Goal: Task Accomplishment & Management: Use online tool/utility

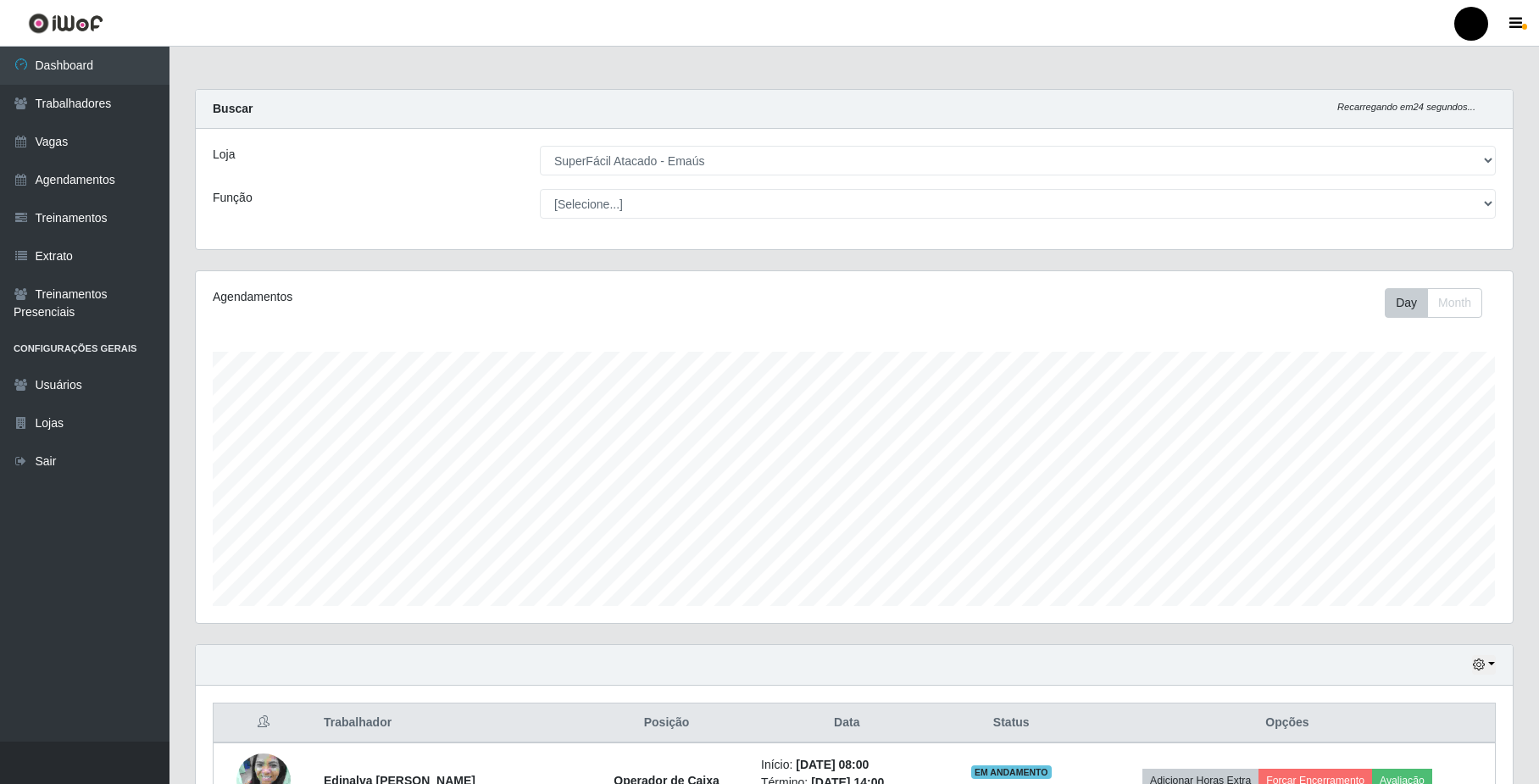
select select "407"
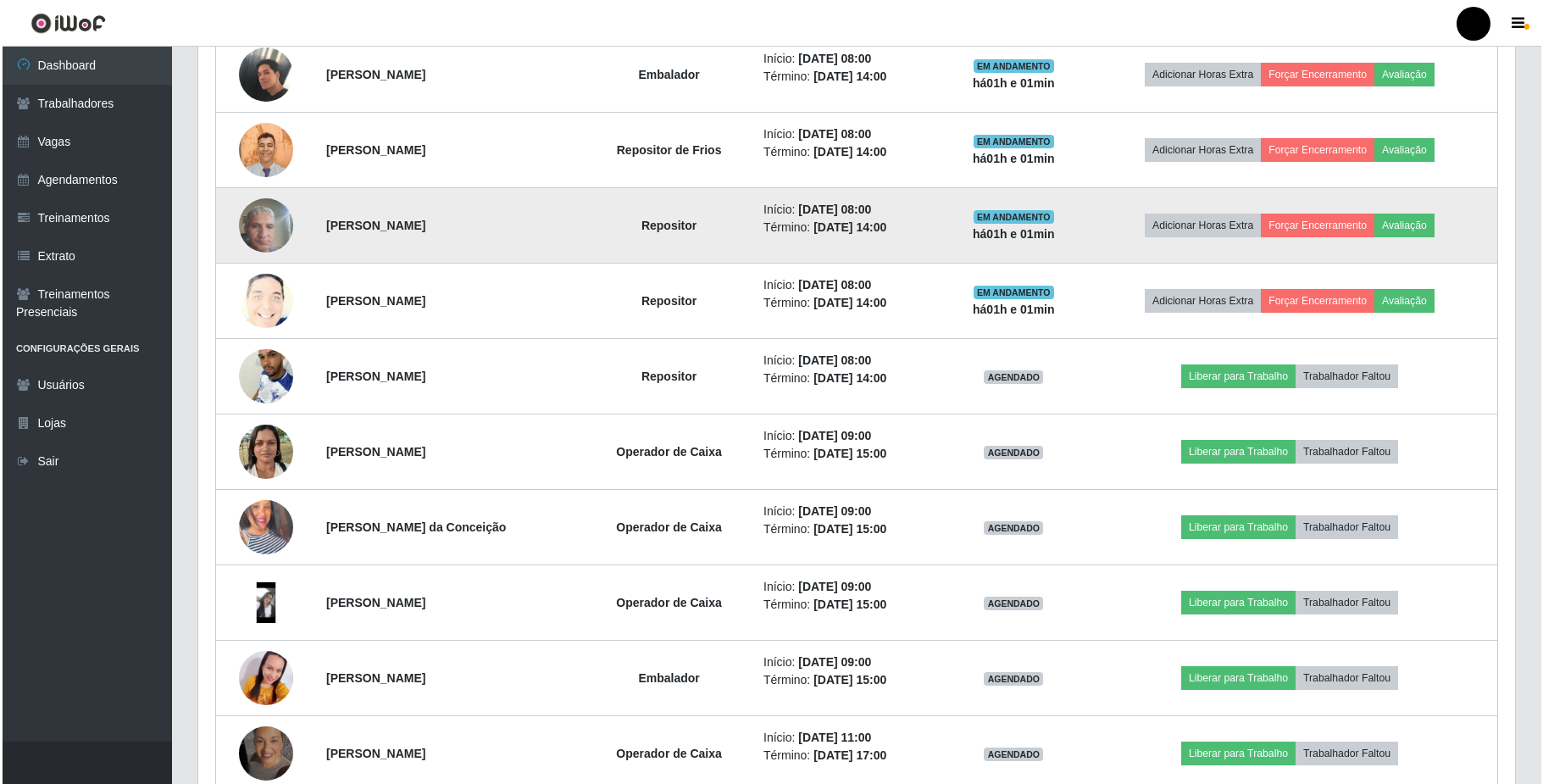
scroll to position [946, 0]
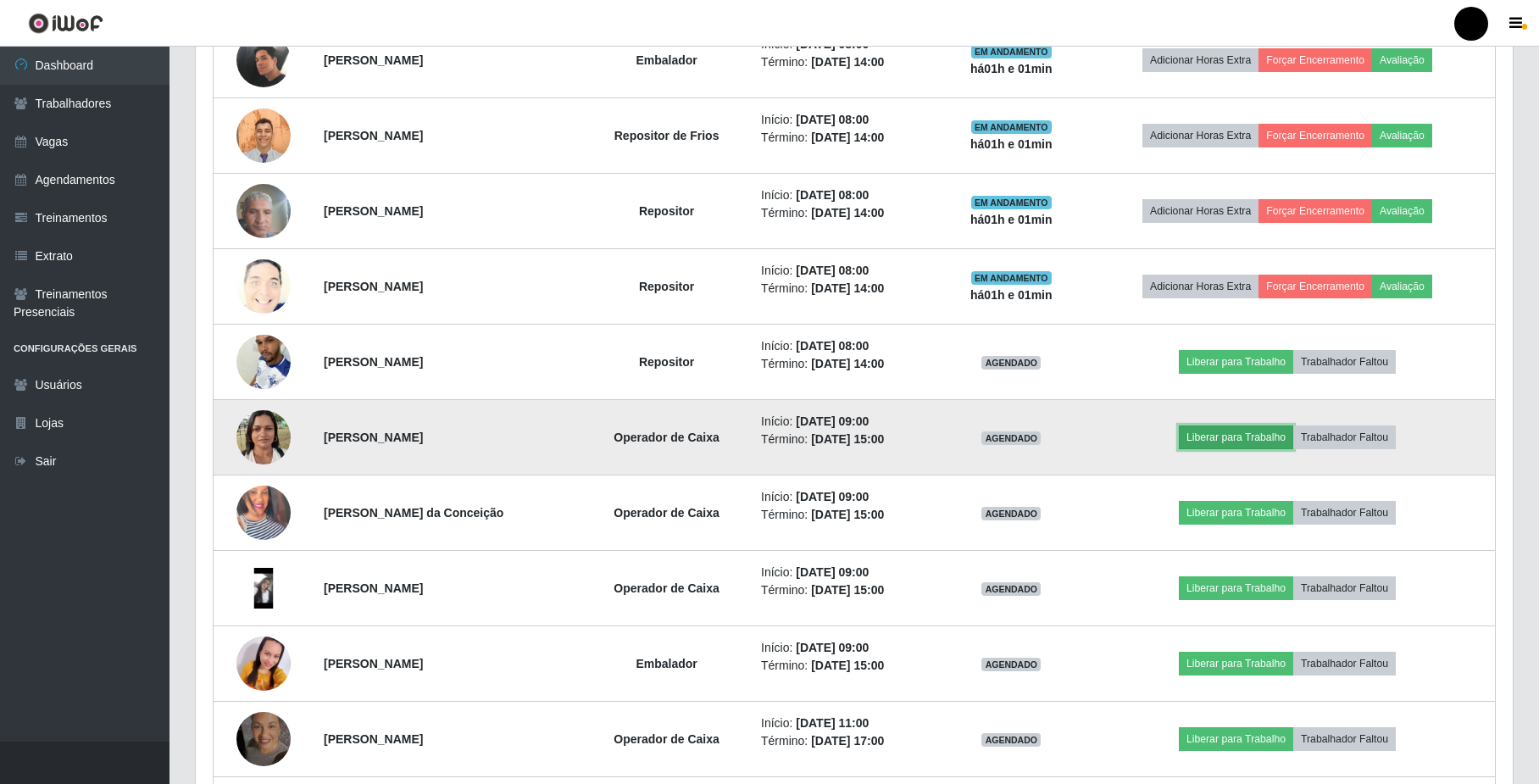
click at [1256, 439] on button "Liberar para Trabalho" at bounding box center [1236, 436] width 114 height 24
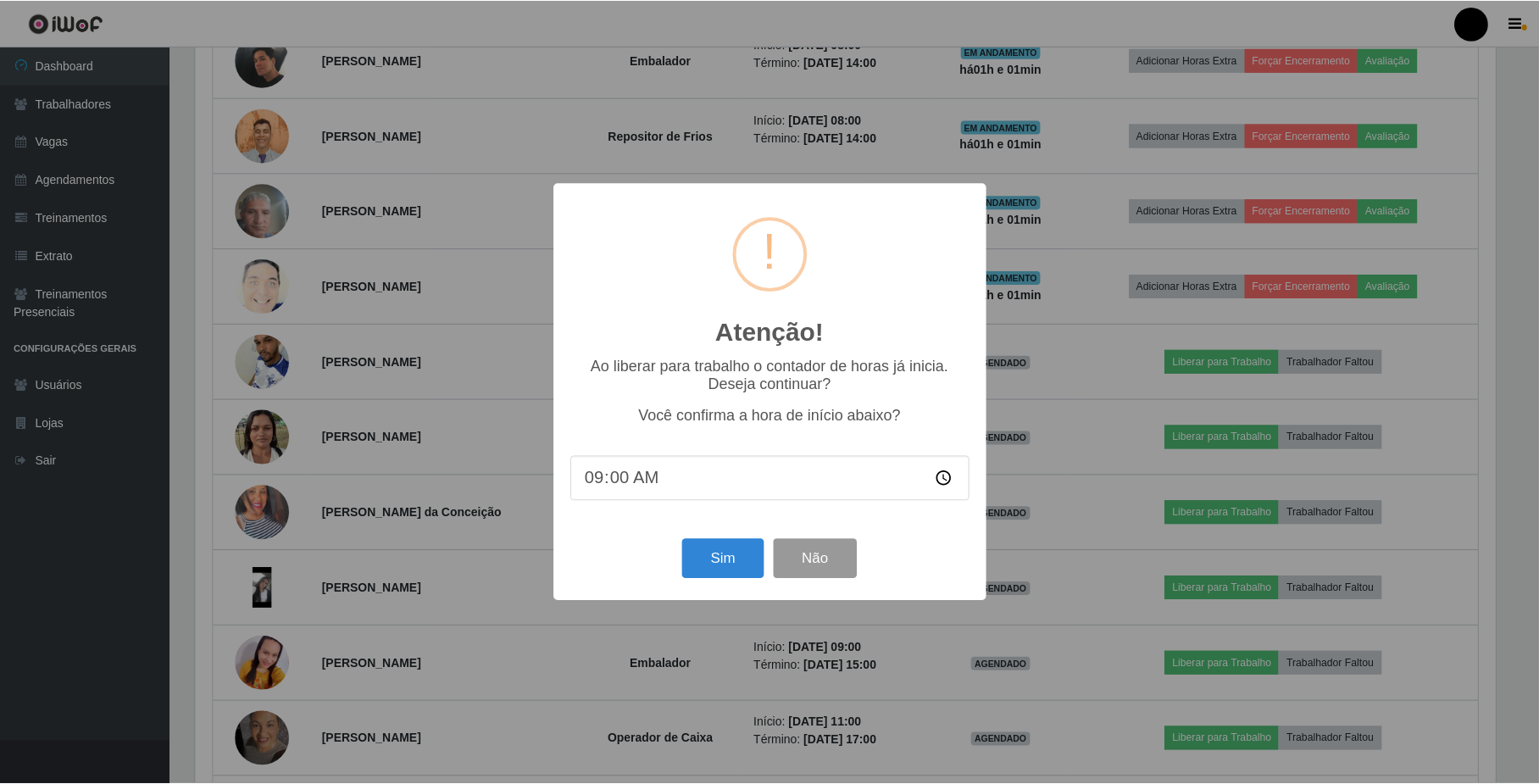
scroll to position [353, 1304]
click at [729, 568] on button "Sim" at bounding box center [725, 558] width 82 height 40
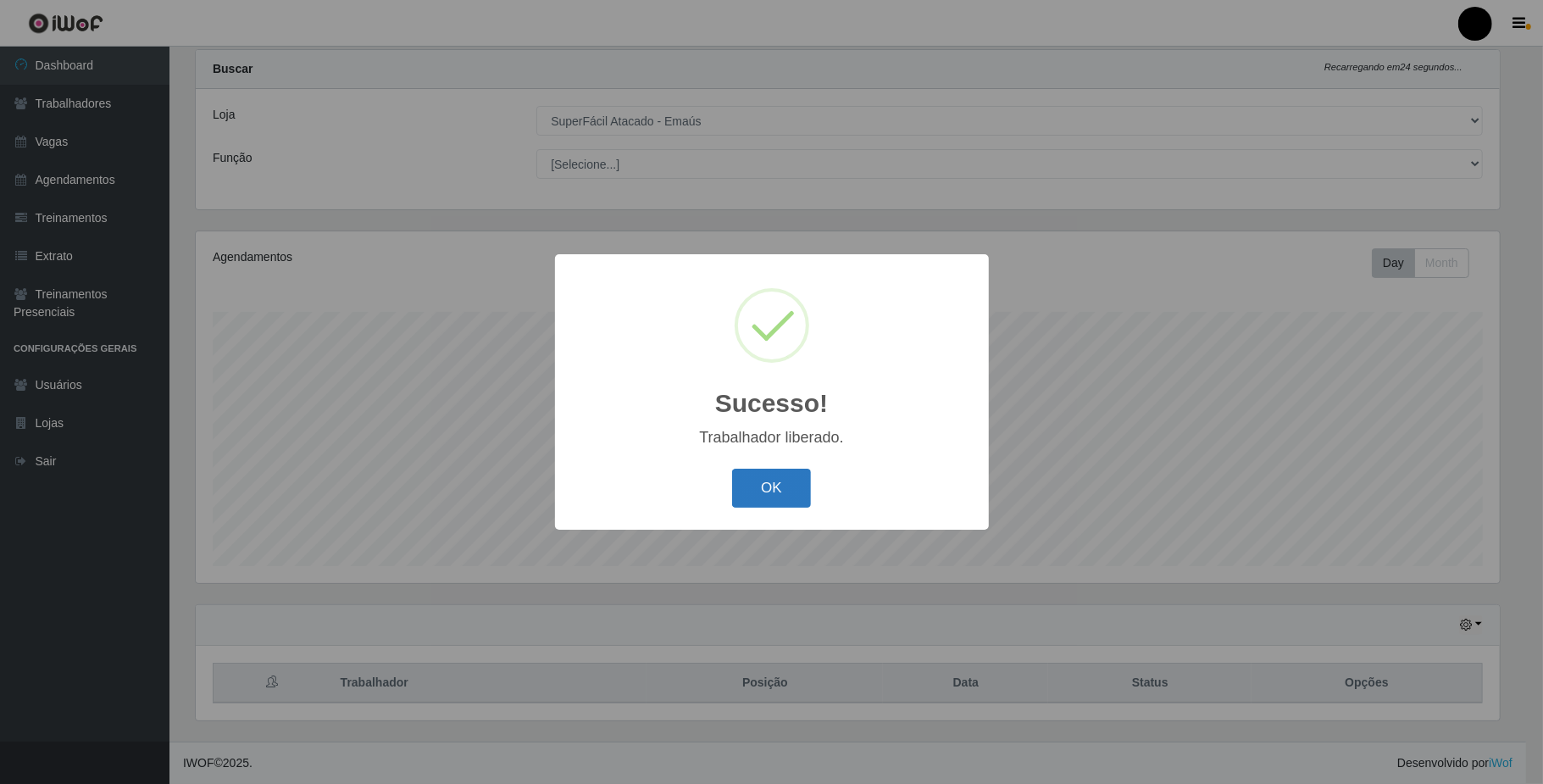
click at [780, 485] on button "OK" at bounding box center [772, 487] width 79 height 40
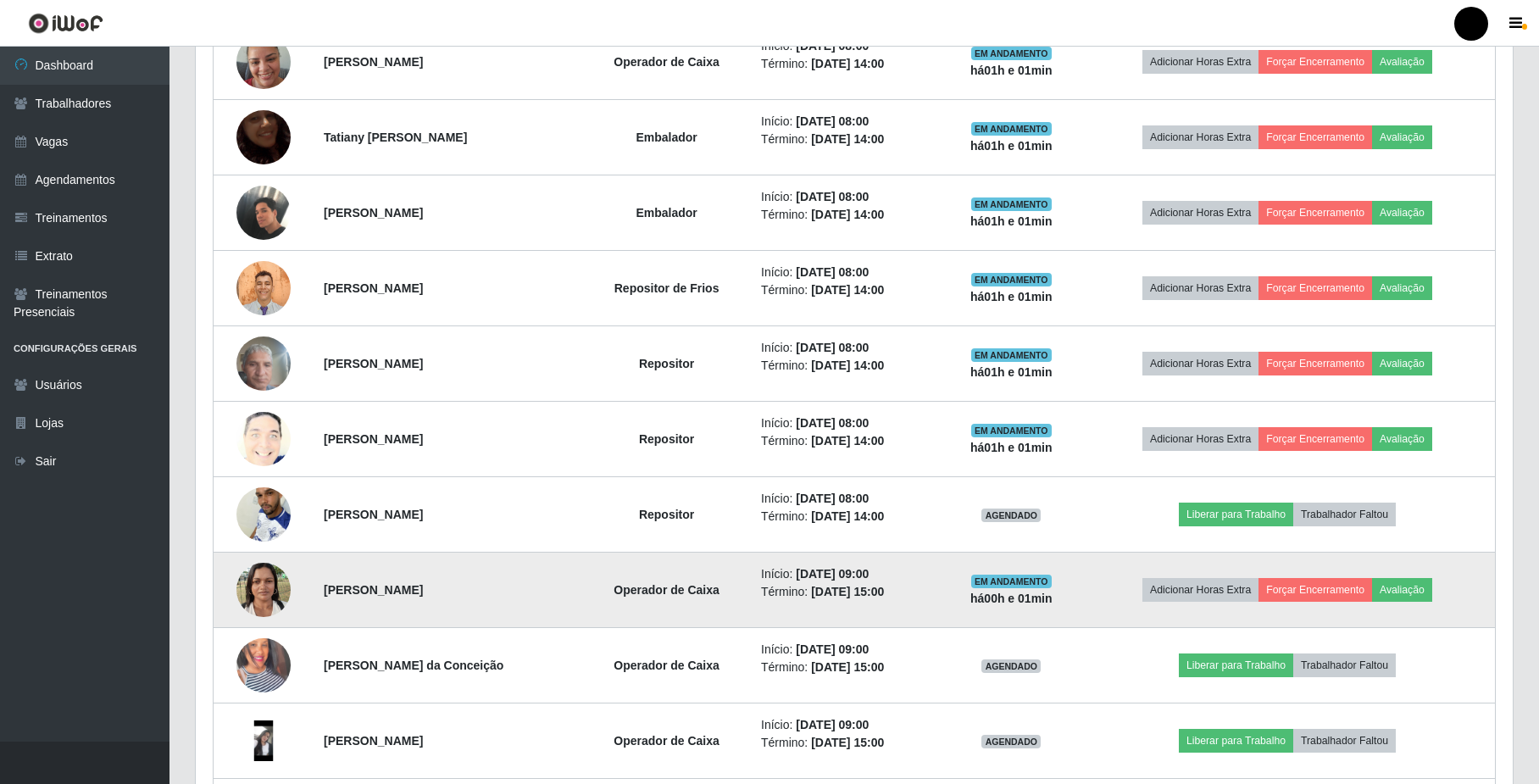
scroll to position [833, 0]
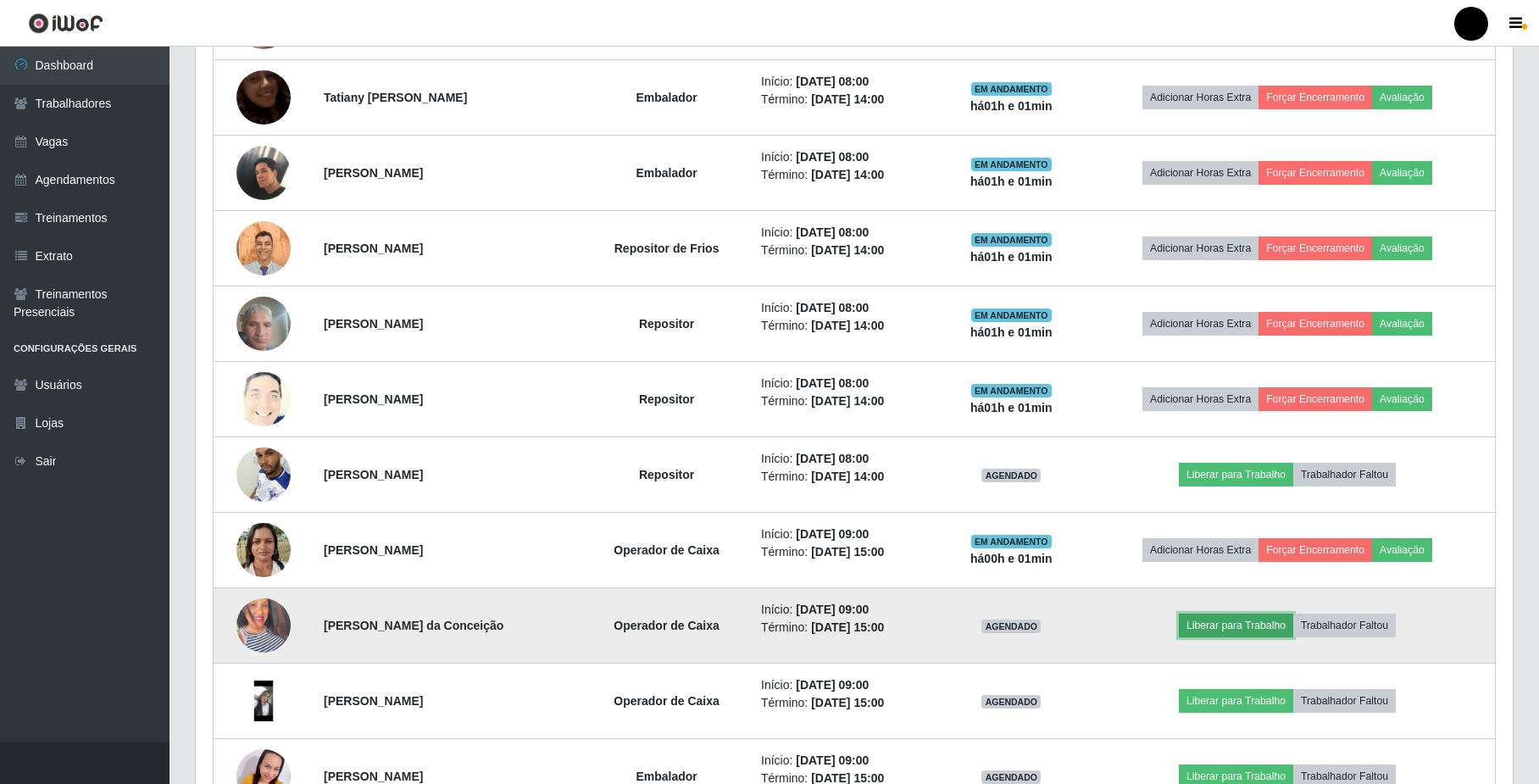
click at [1232, 628] on button "Liberar para Trabalho" at bounding box center [1236, 625] width 114 height 24
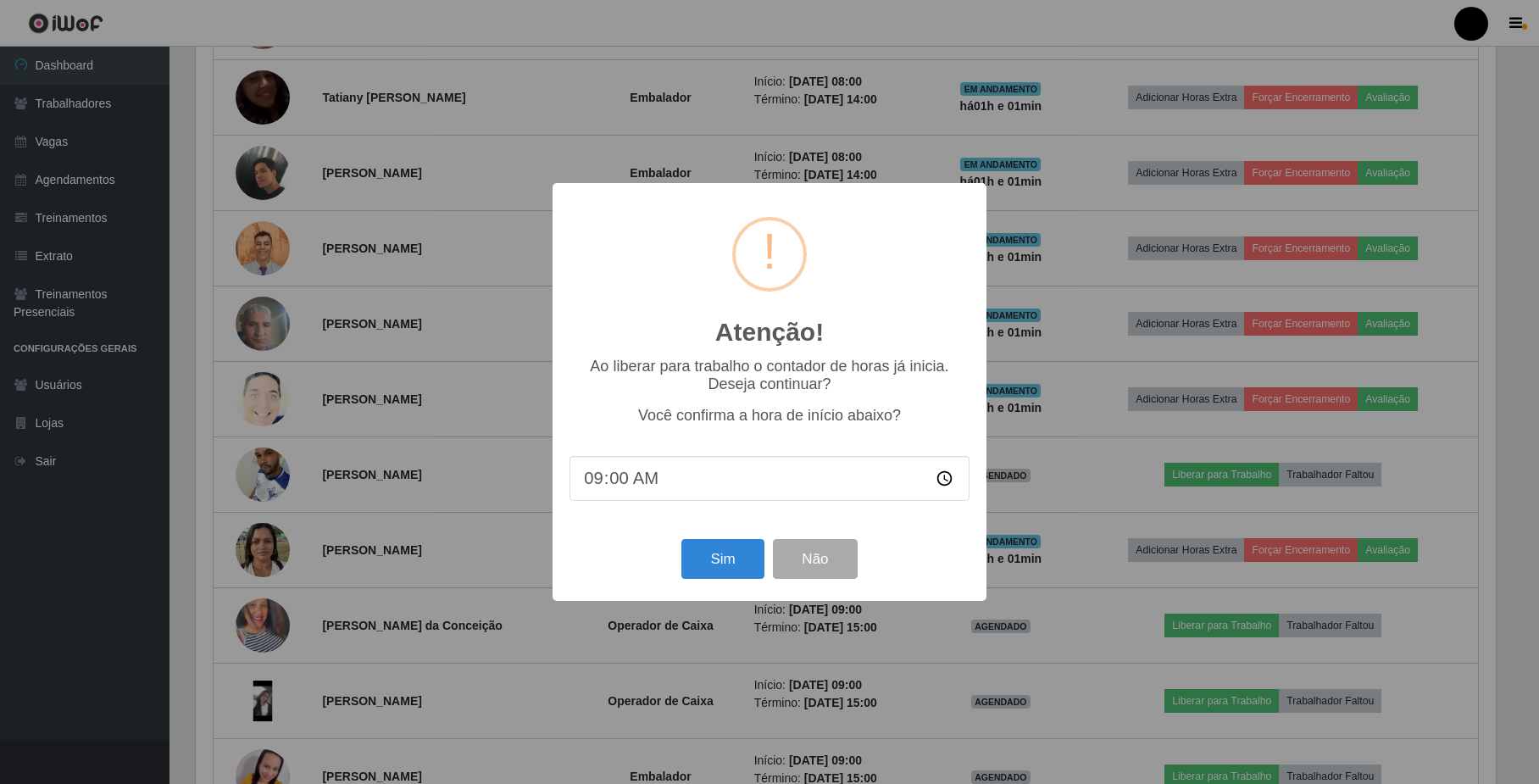
scroll to position [353, 1304]
click at [731, 554] on button "Sim" at bounding box center [725, 558] width 82 height 40
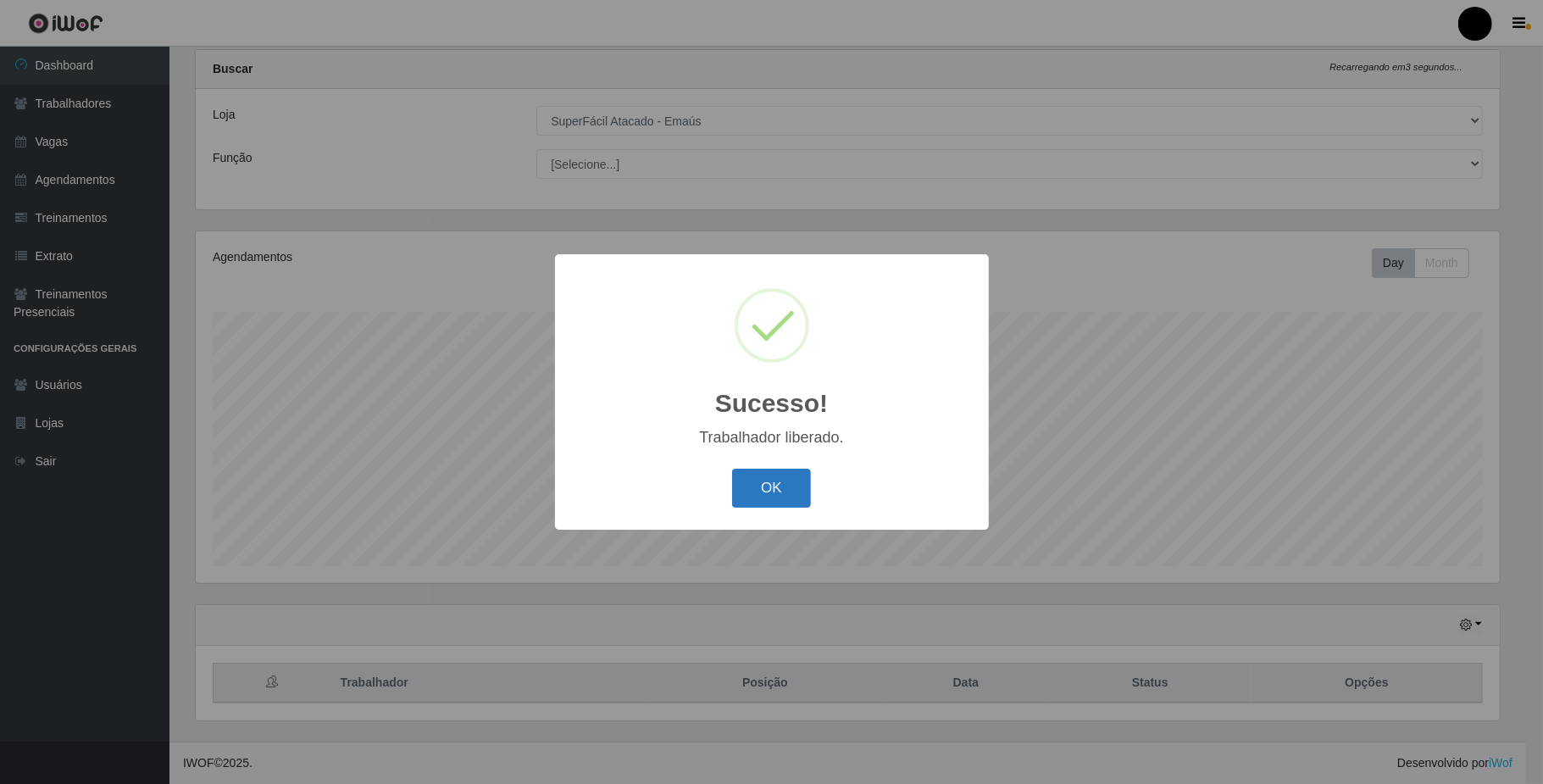
click at [775, 488] on button "OK" at bounding box center [772, 487] width 79 height 40
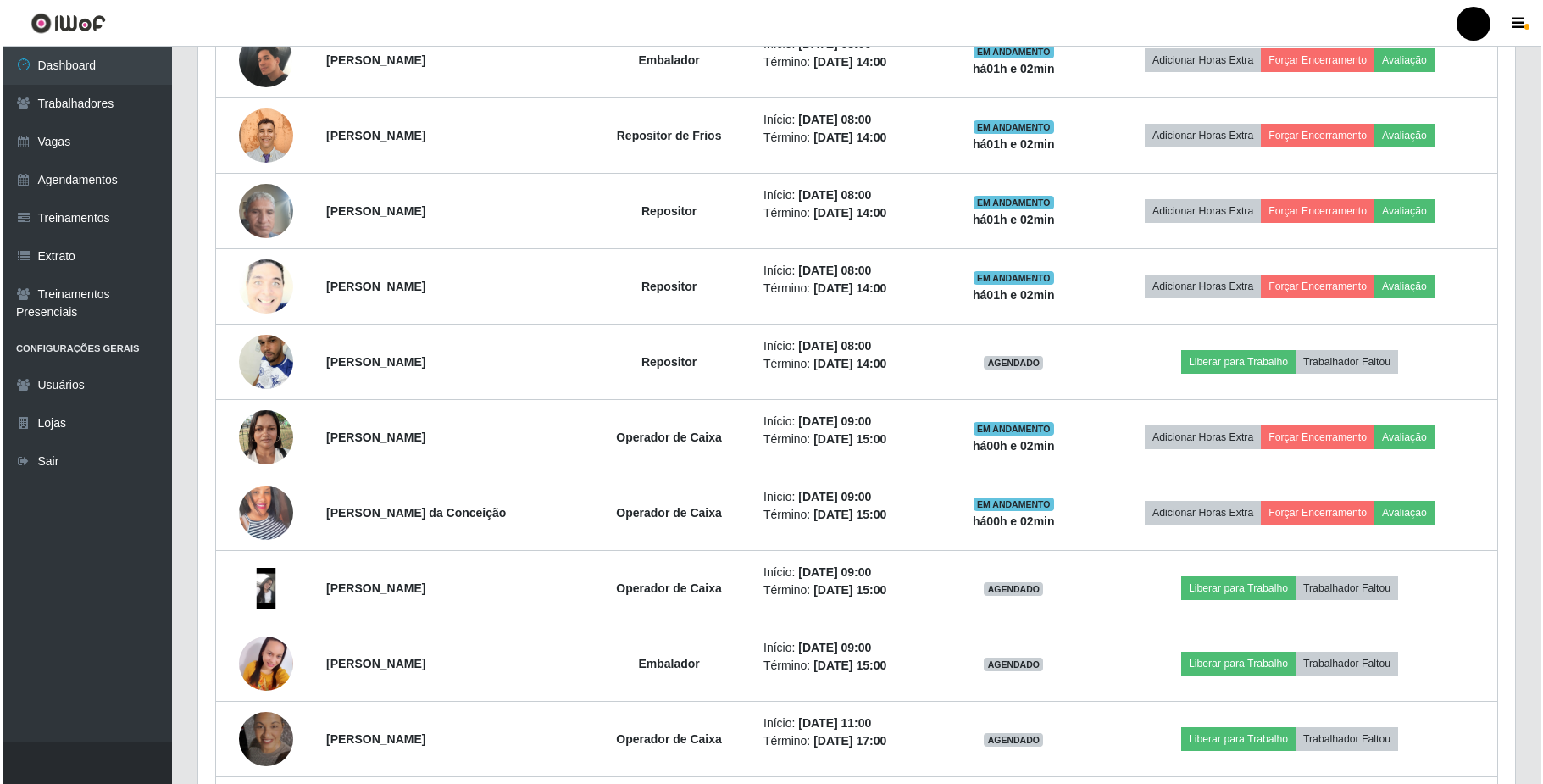
scroll to position [1059, 0]
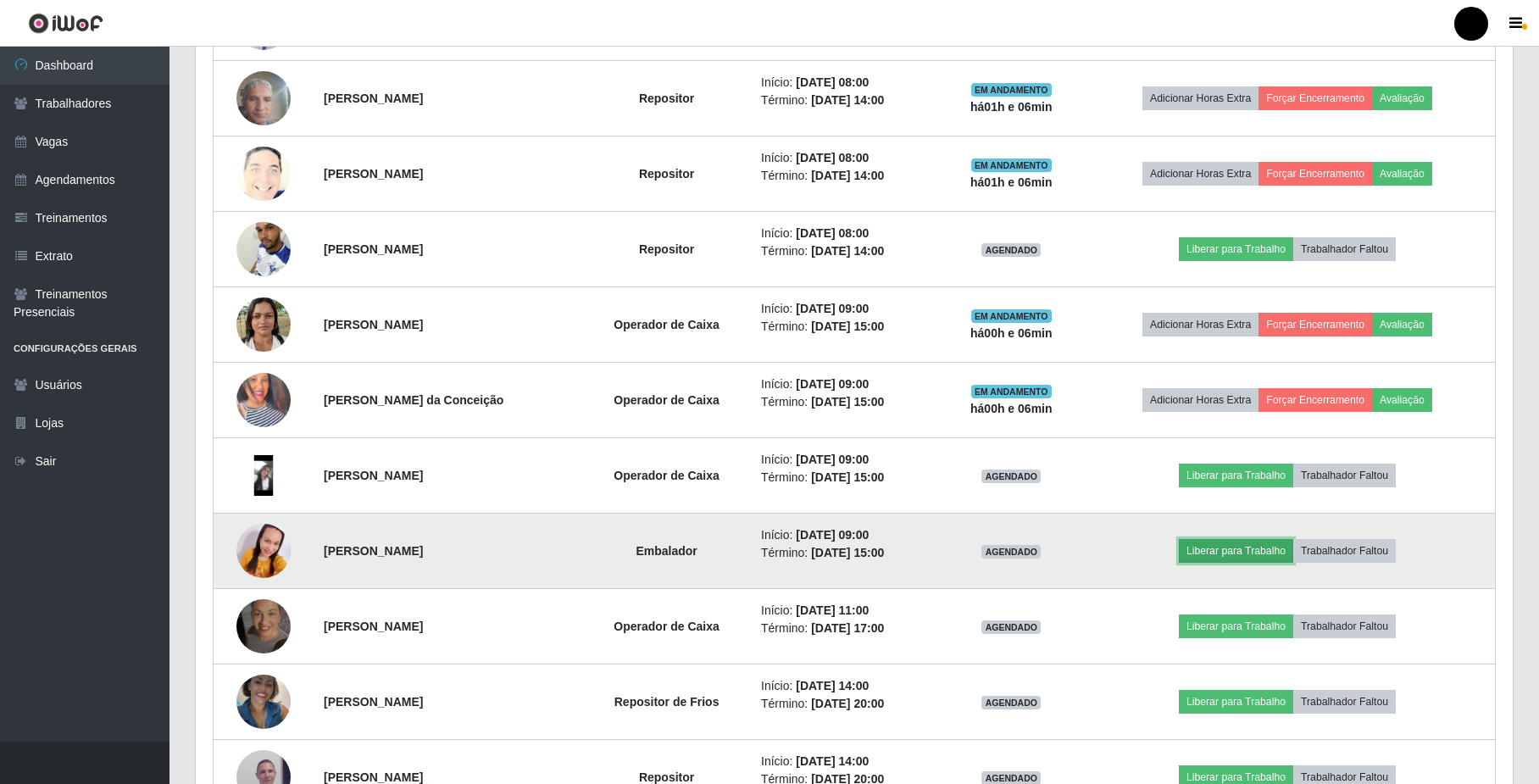
click at [1268, 558] on button "Liberar para Trabalho" at bounding box center [1236, 550] width 114 height 24
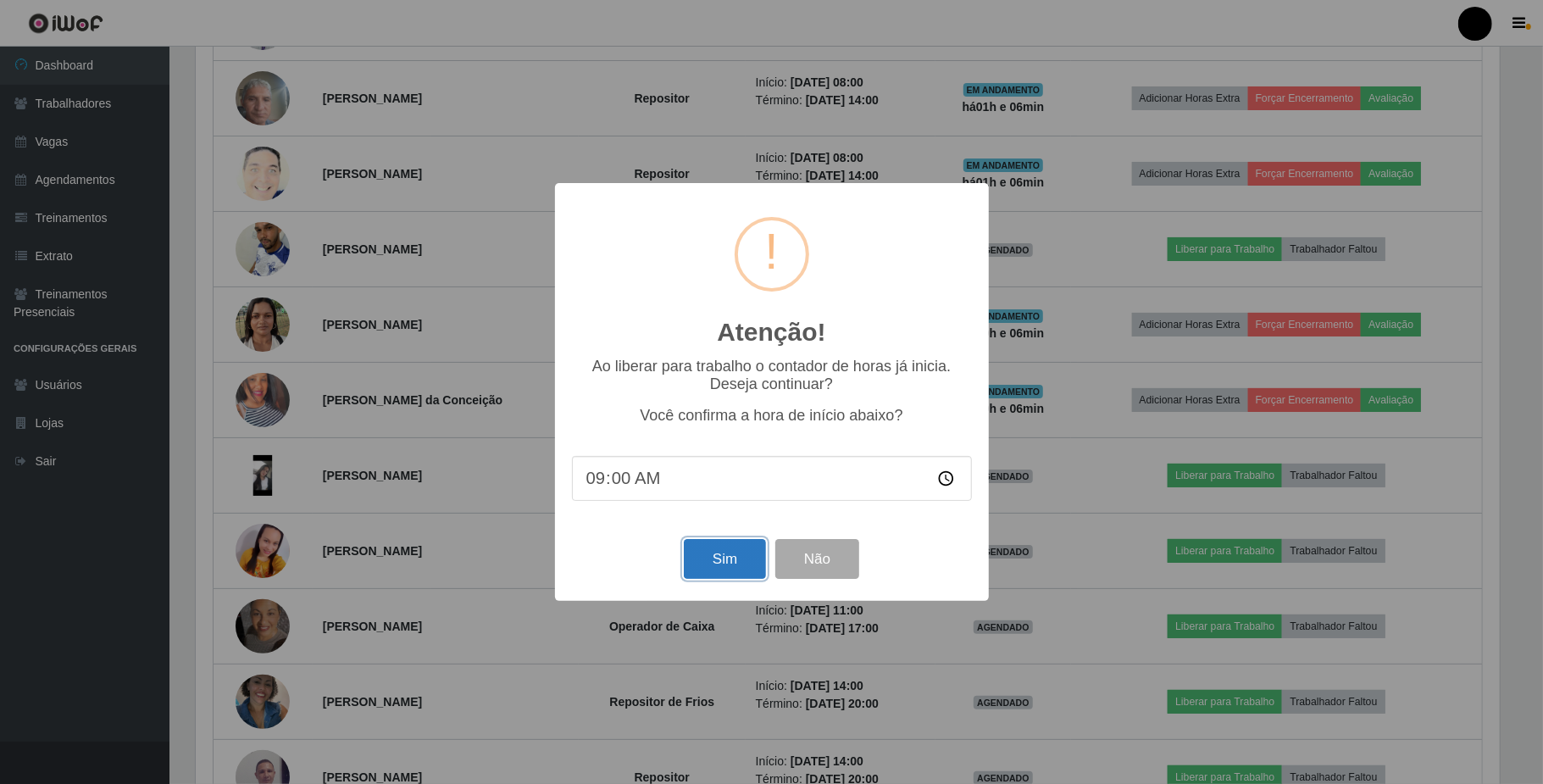
click at [730, 551] on button "Sim" at bounding box center [724, 558] width 82 height 40
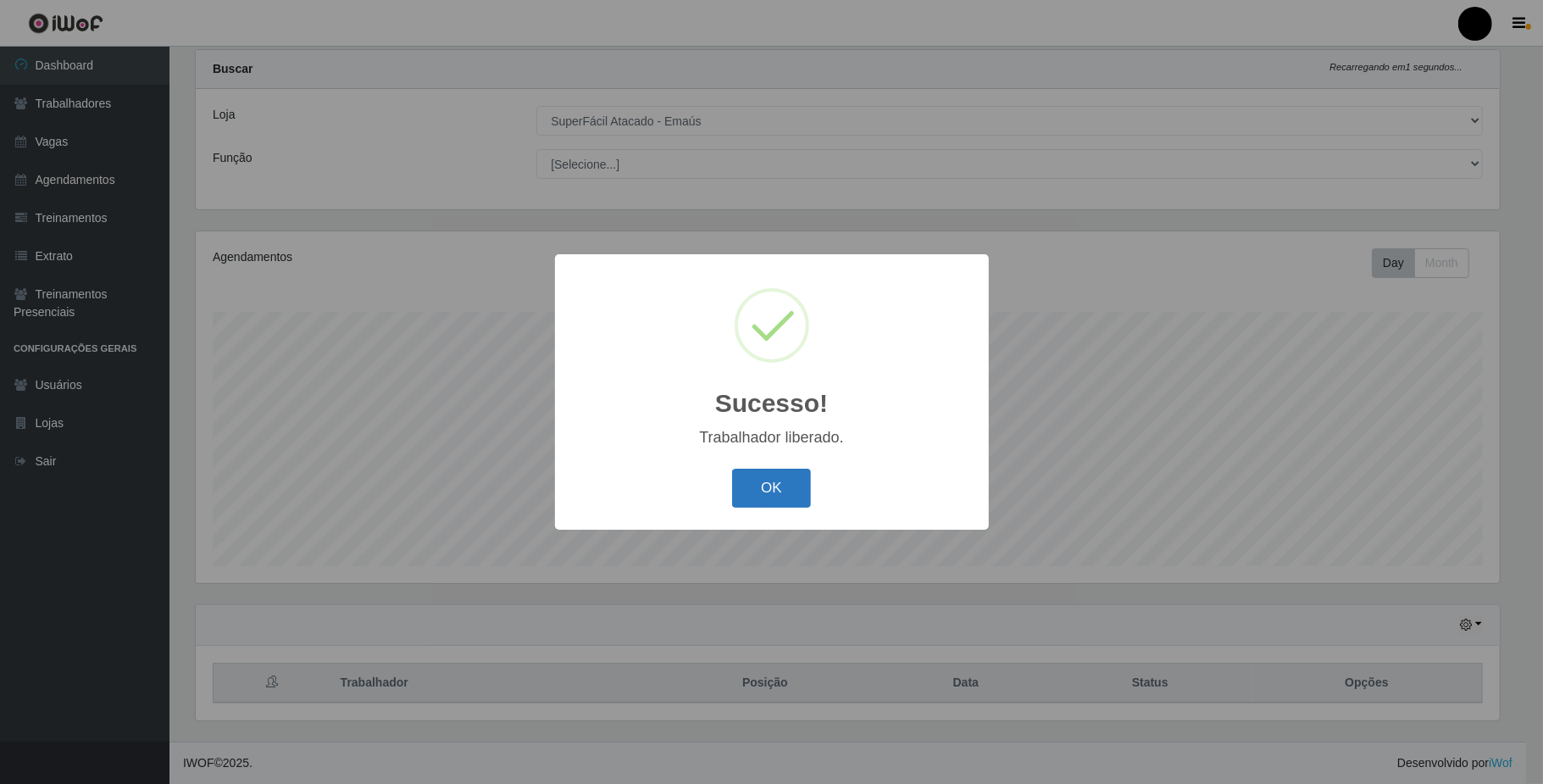
click at [782, 490] on button "OK" at bounding box center [772, 487] width 79 height 40
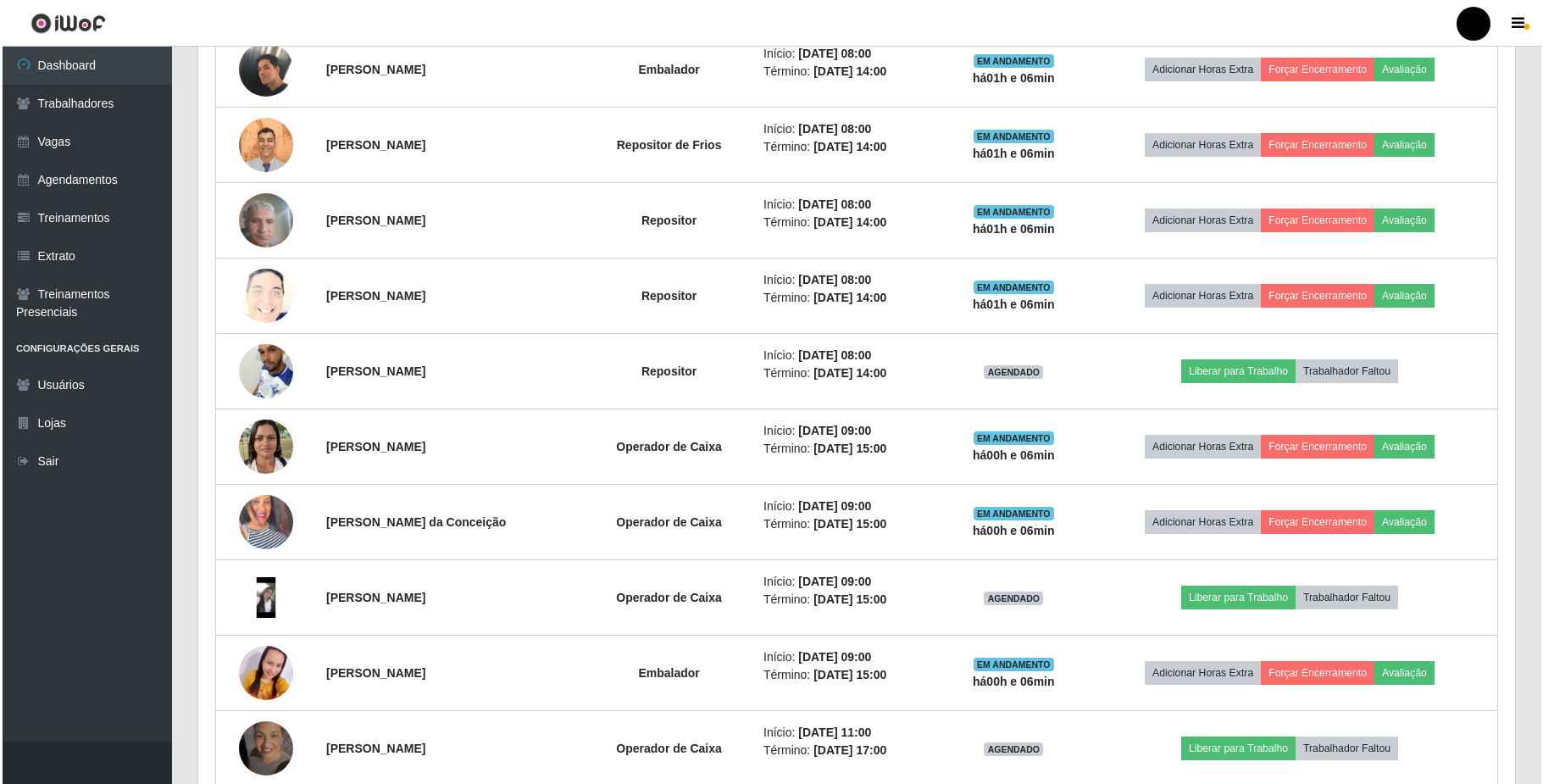
scroll to position [946, 0]
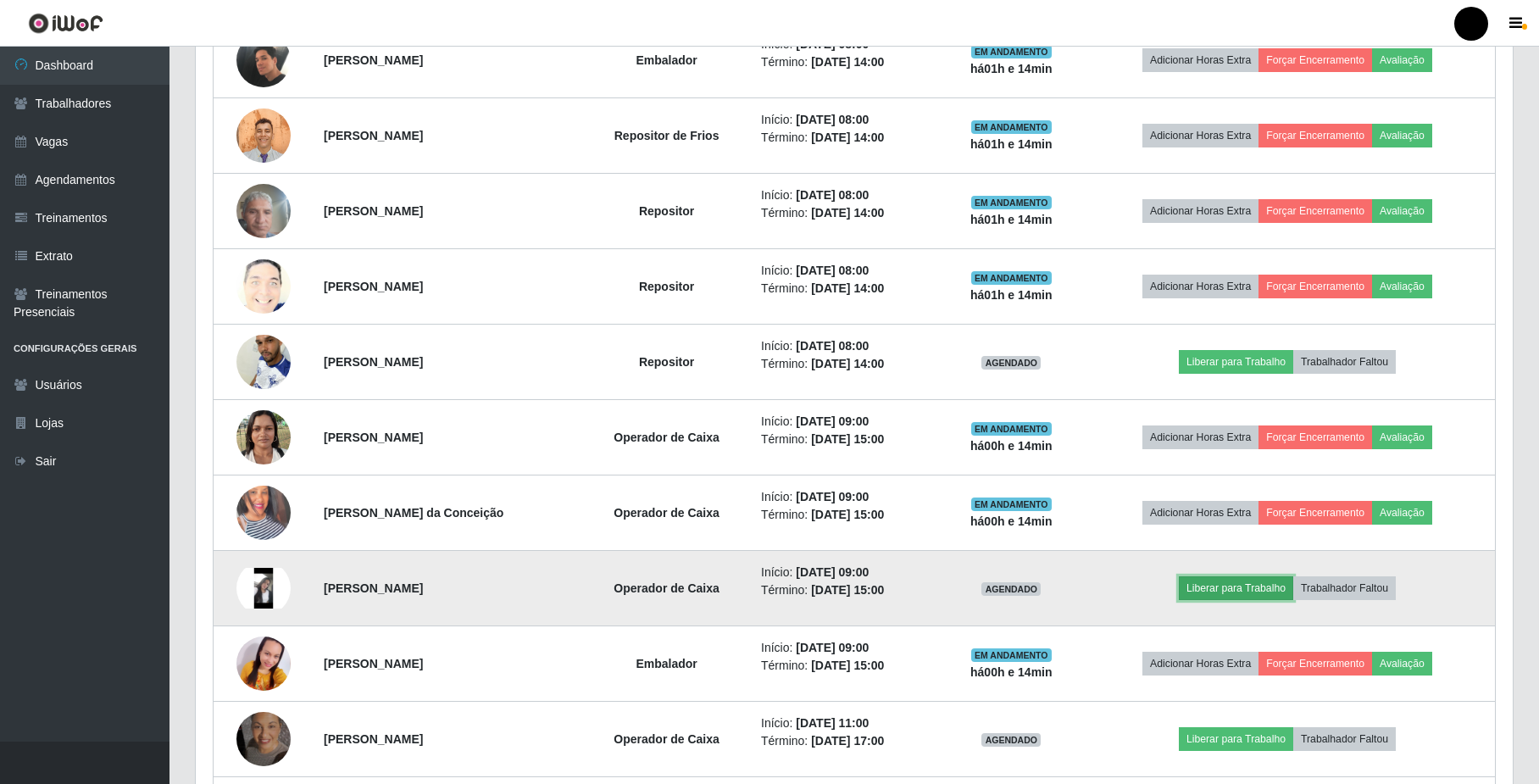
click at [1207, 594] on button "Liberar para Trabalho" at bounding box center [1236, 588] width 114 height 24
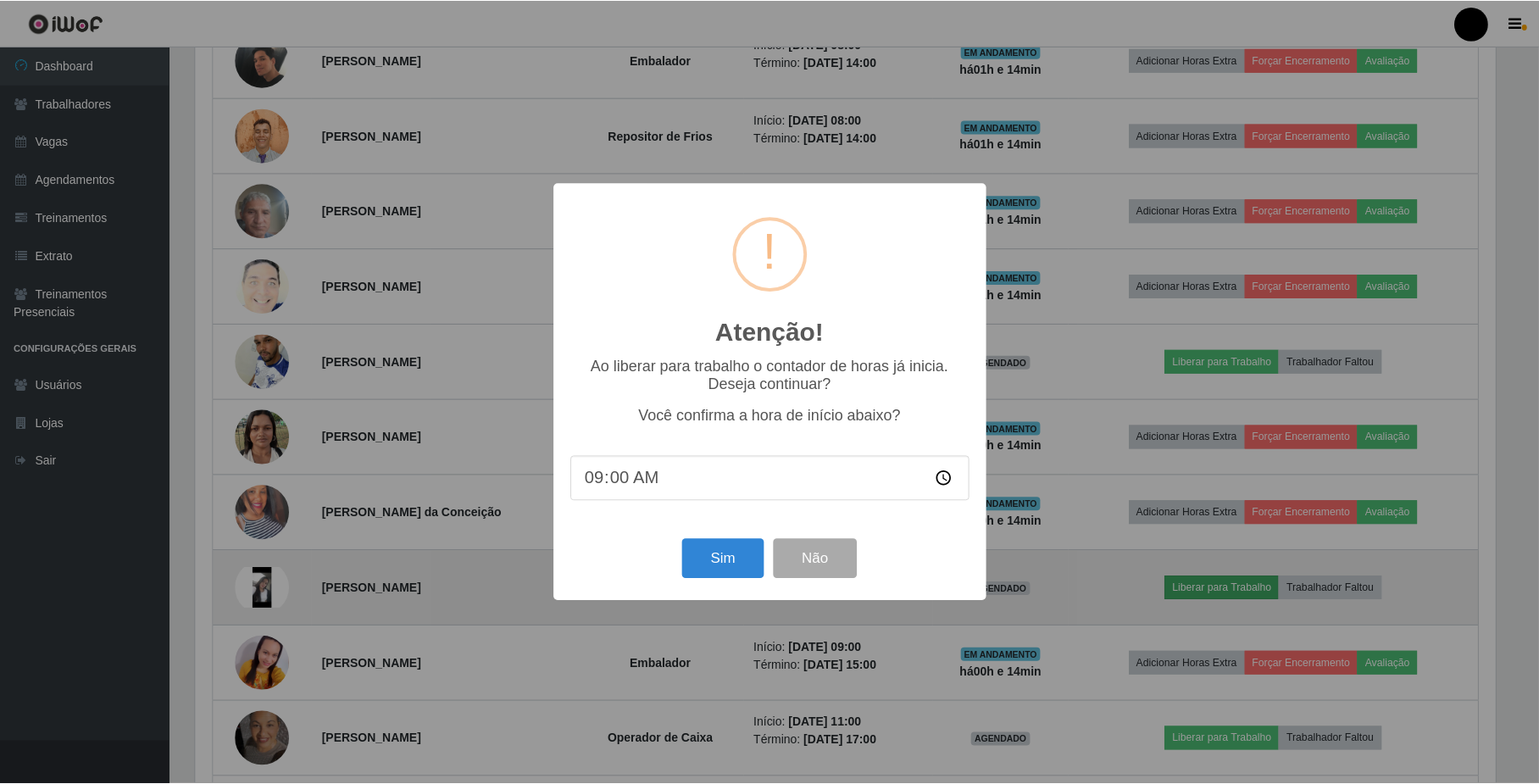
scroll to position [353, 1304]
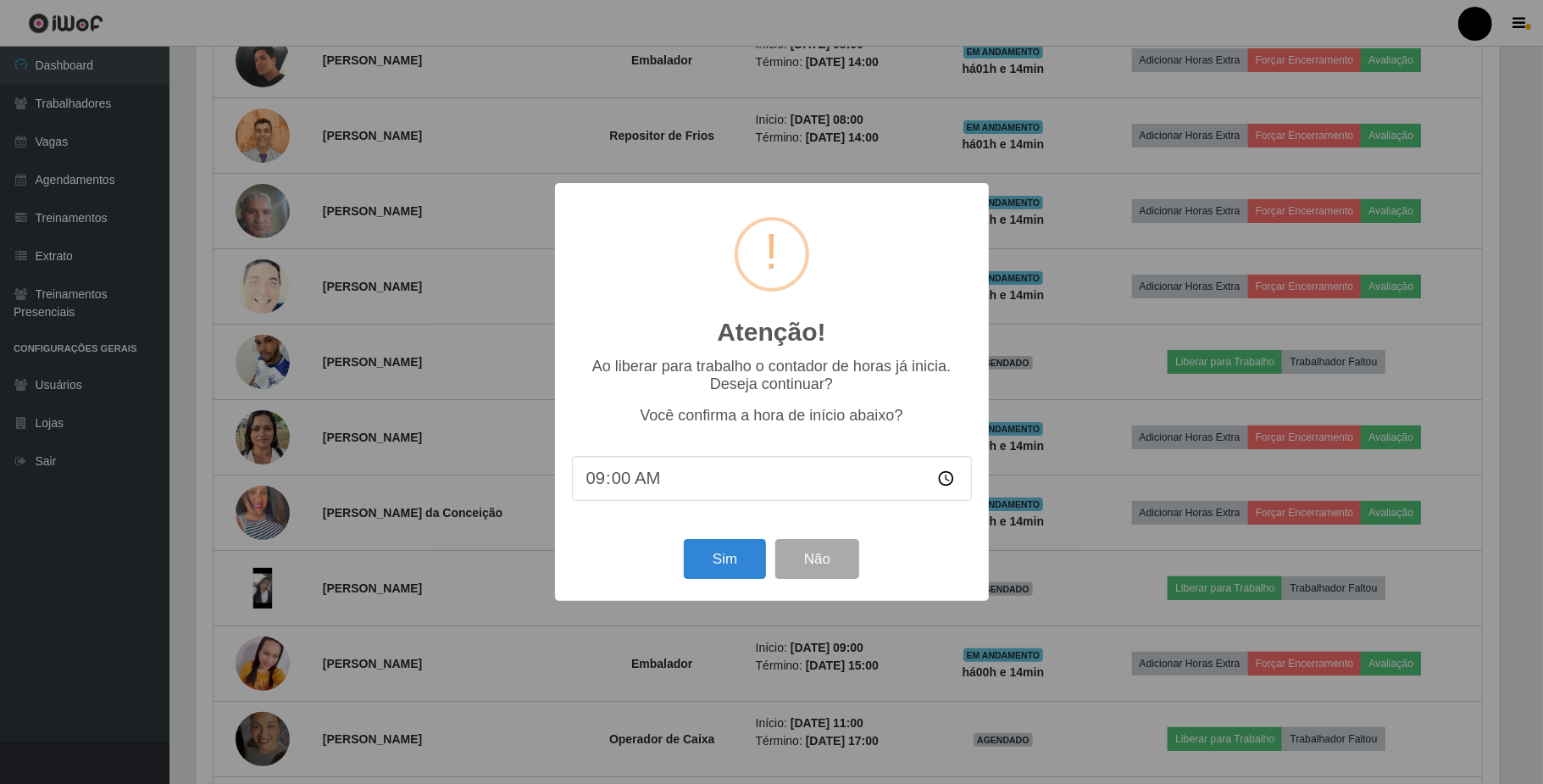
click at [940, 482] on input "09:00" at bounding box center [772, 478] width 400 height 45
type input "09:14"
click at [719, 564] on button "Sim" at bounding box center [724, 558] width 82 height 40
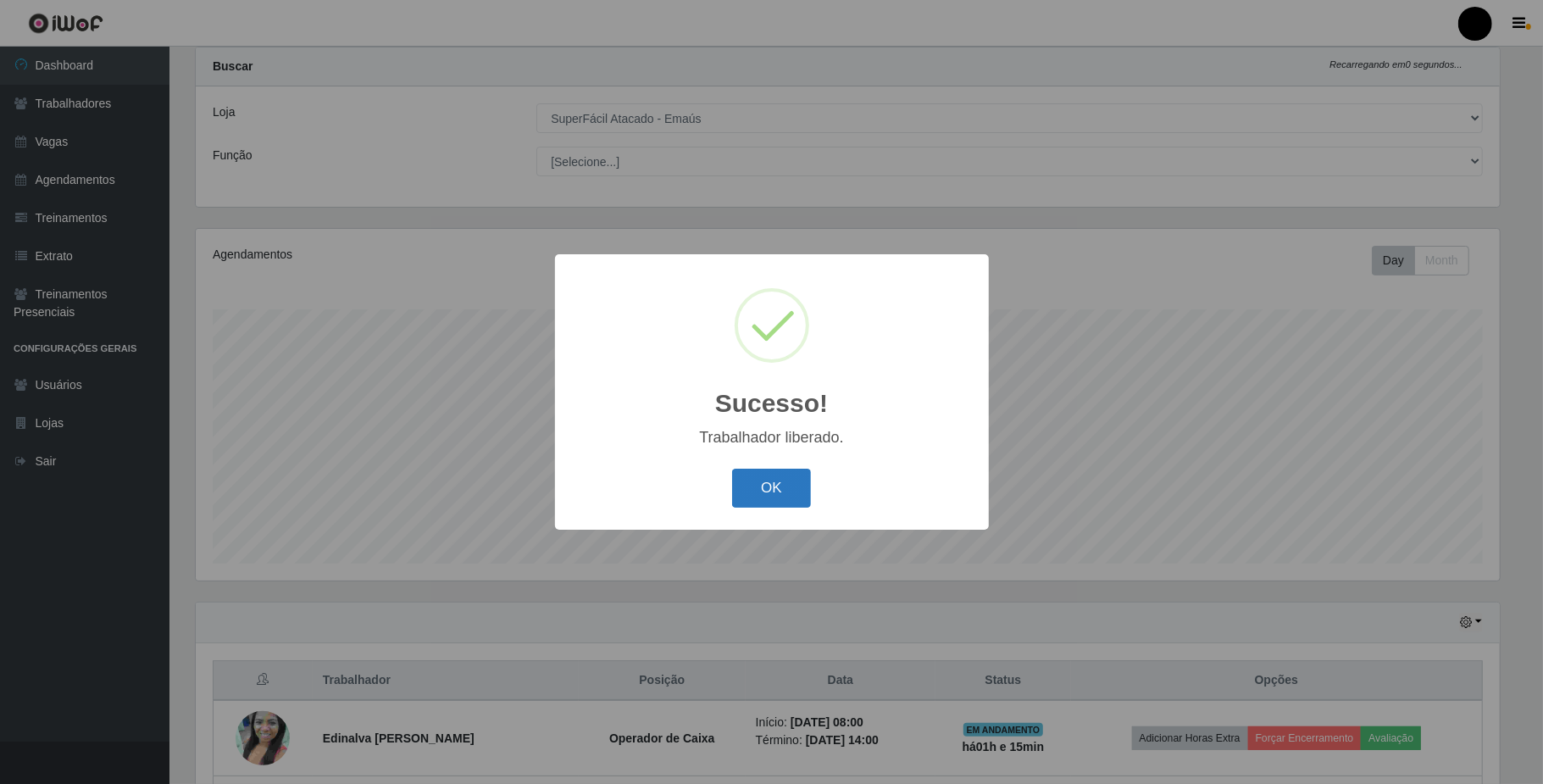
click at [763, 495] on button "OK" at bounding box center [772, 487] width 79 height 40
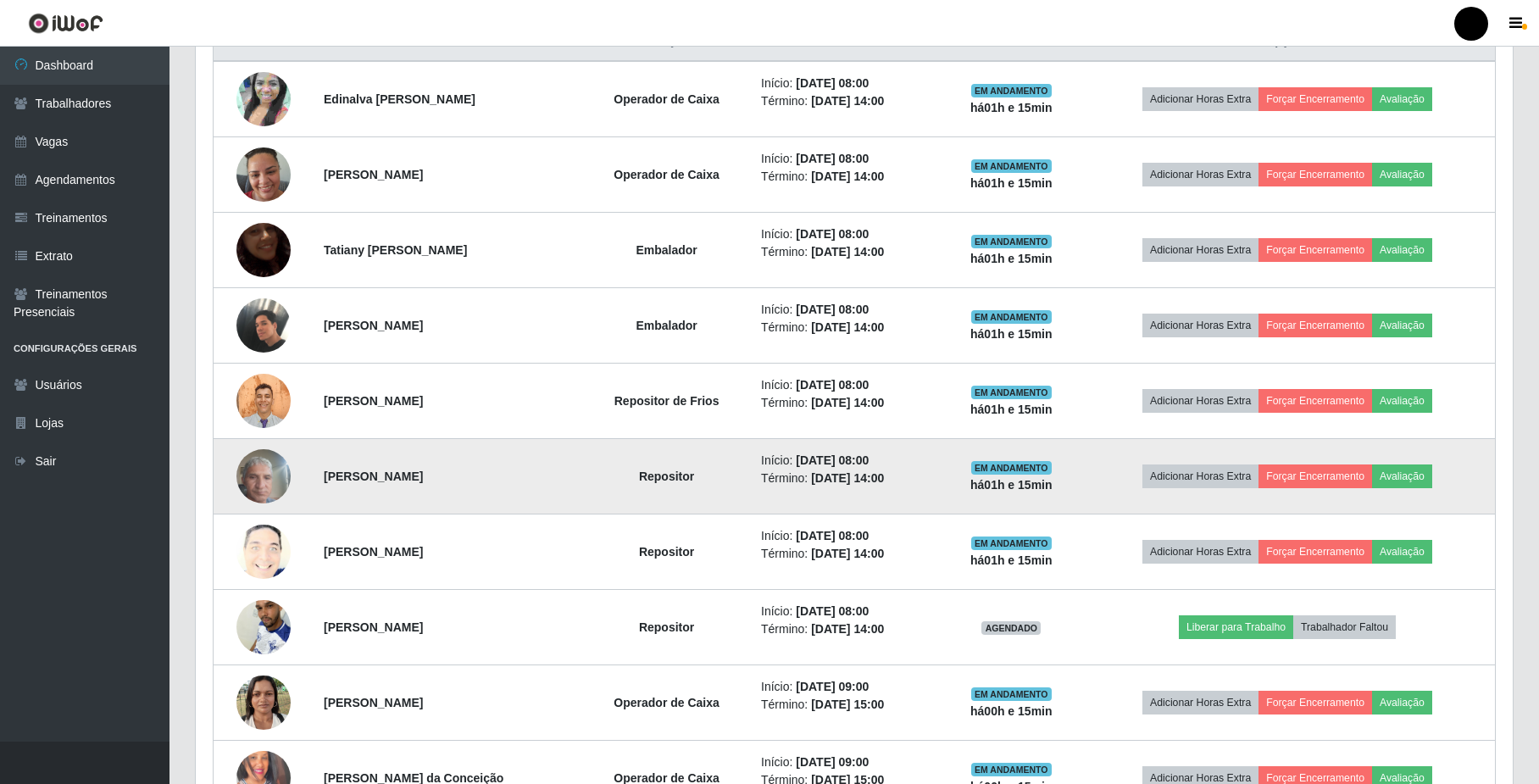
scroll to position [720, 0]
